Goal: Information Seeking & Learning: Learn about a topic

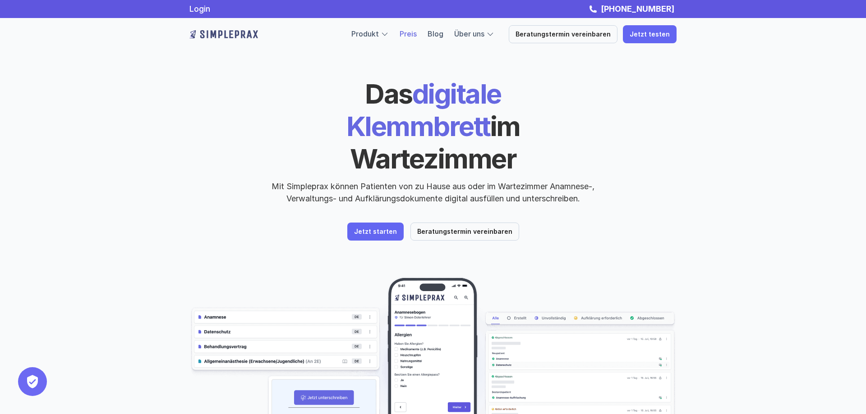
click at [417, 34] on link "Preis" at bounding box center [408, 33] width 17 height 9
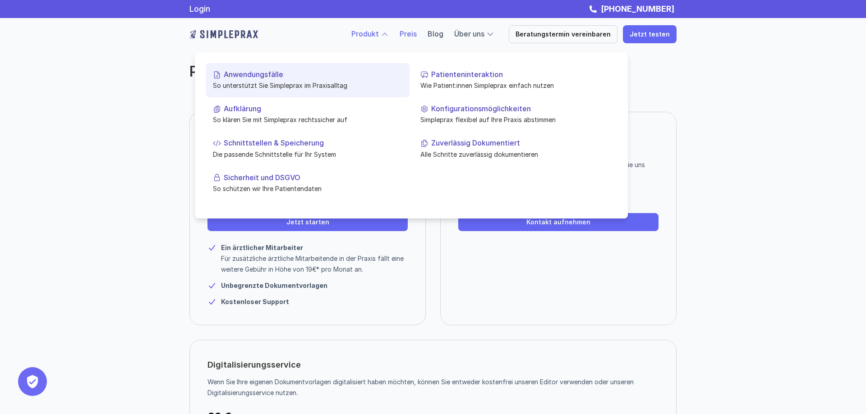
click at [295, 86] on p "So unterstützt Sie Simpleprax im Praxisalltag" at bounding box center [307, 85] width 189 height 9
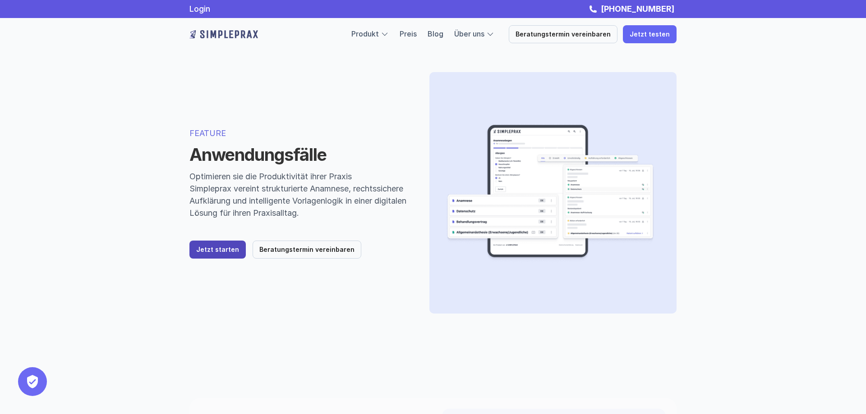
click at [220, 248] on p "Jetzt starten" at bounding box center [217, 250] width 43 height 8
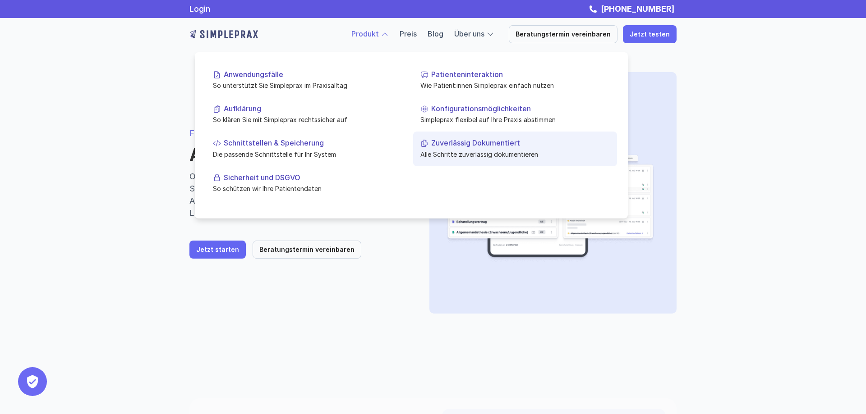
click at [453, 149] on link "Zuverlässig Dokumentiert Alle Schritte zuverlässig dokumentieren" at bounding box center [515, 149] width 204 height 34
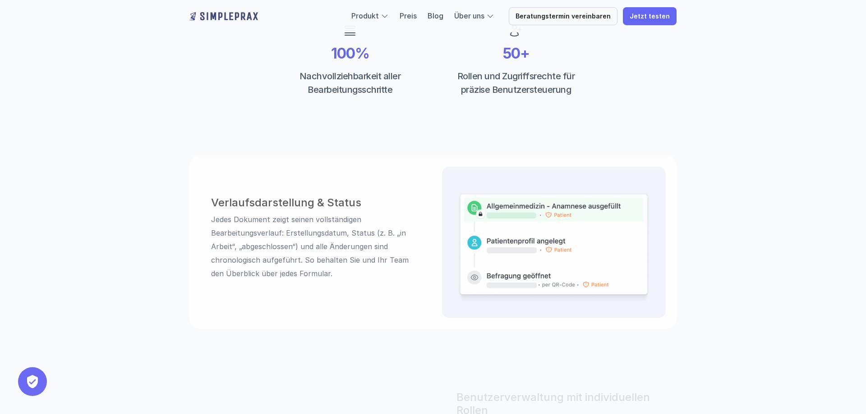
scroll to position [368, 0]
